Goal: Information Seeking & Learning: Learn about a topic

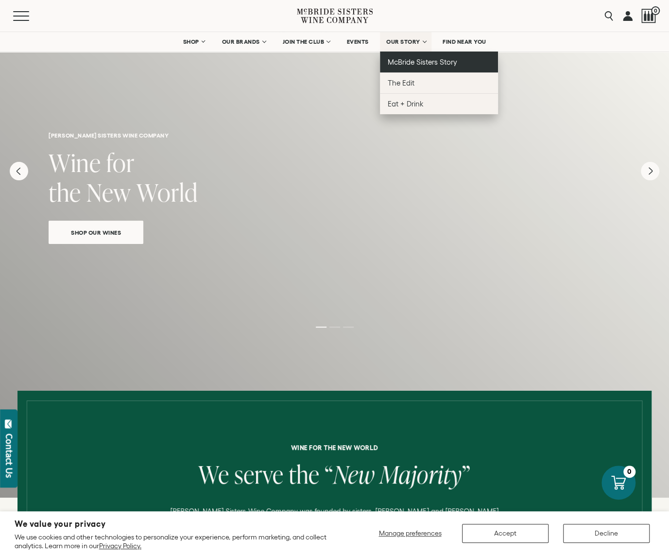
click at [406, 61] on span "McBride Sisters Story" at bounding box center [423, 62] width 70 height 8
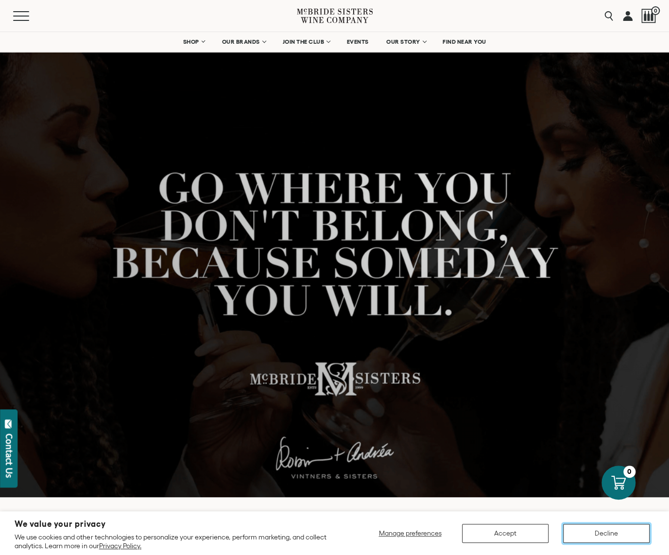
click at [616, 535] on button "Decline" at bounding box center [606, 533] width 87 height 19
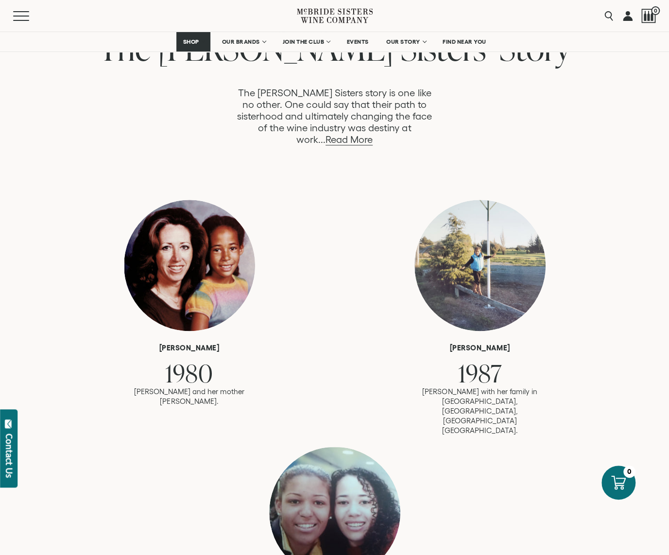
scroll to position [437, 0]
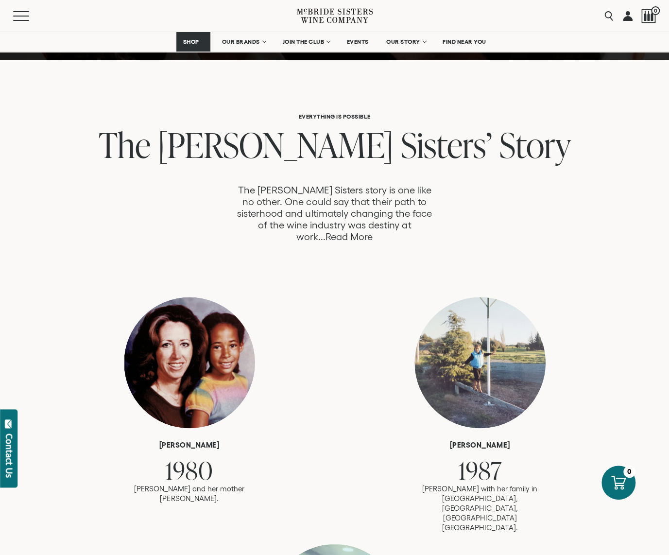
click at [373, 231] on link "Read More" at bounding box center [349, 236] width 47 height 11
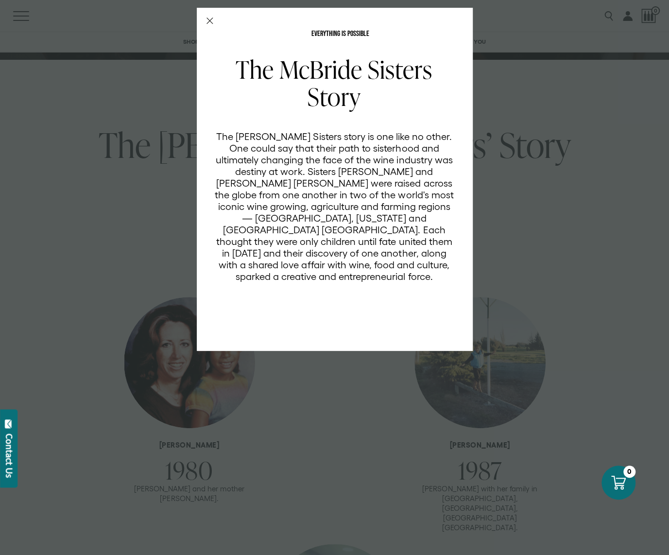
scroll to position [0, 0]
click at [211, 19] on line "Close Modal" at bounding box center [210, 21] width 6 height 6
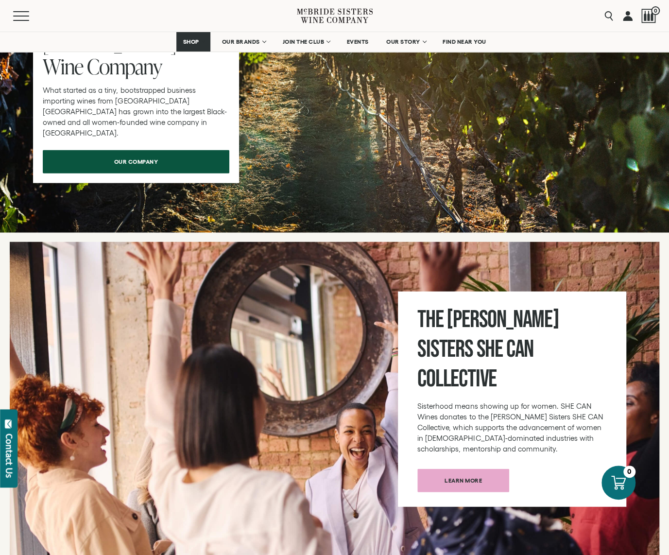
scroll to position [3160, 0]
